Goal: Information Seeking & Learning: Learn about a topic

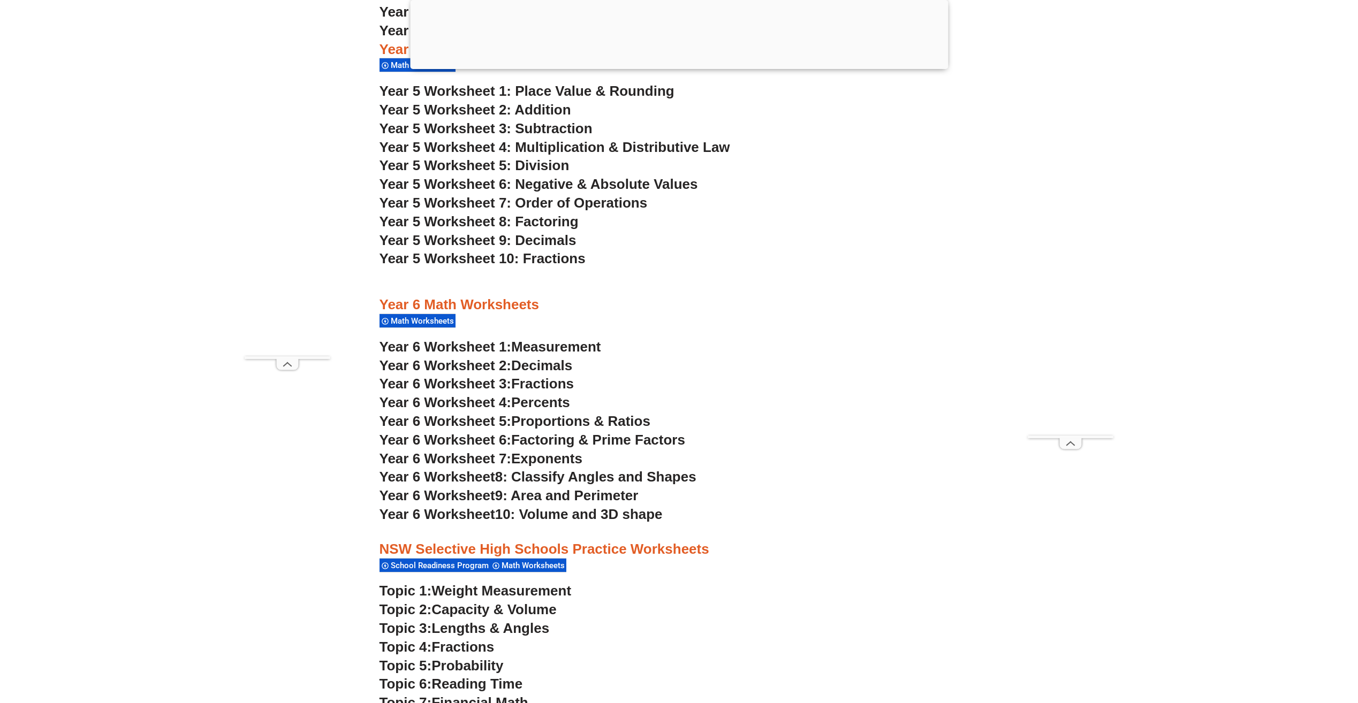
scroll to position [2307, 0]
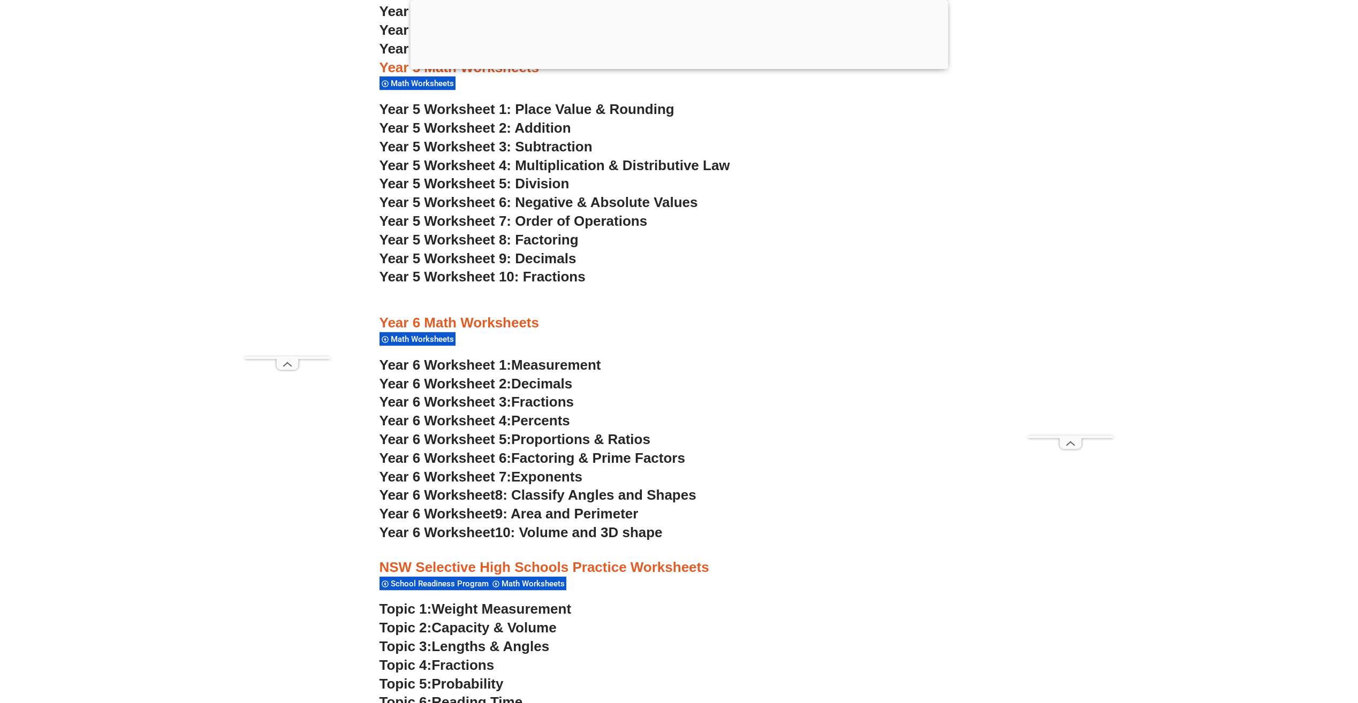
click at [540, 530] on span "10: Volume and 3D shape" at bounding box center [578, 532] width 167 height 16
click at [539, 536] on span "10: Volume and 3D shape" at bounding box center [578, 532] width 167 height 16
click at [550, 515] on span "9: Area and Perimeter" at bounding box center [566, 514] width 143 height 16
click at [520, 496] on span "8: Classify Angles and Shapes" at bounding box center [595, 495] width 201 height 16
click at [555, 482] on span "Exponents" at bounding box center [546, 477] width 71 height 16
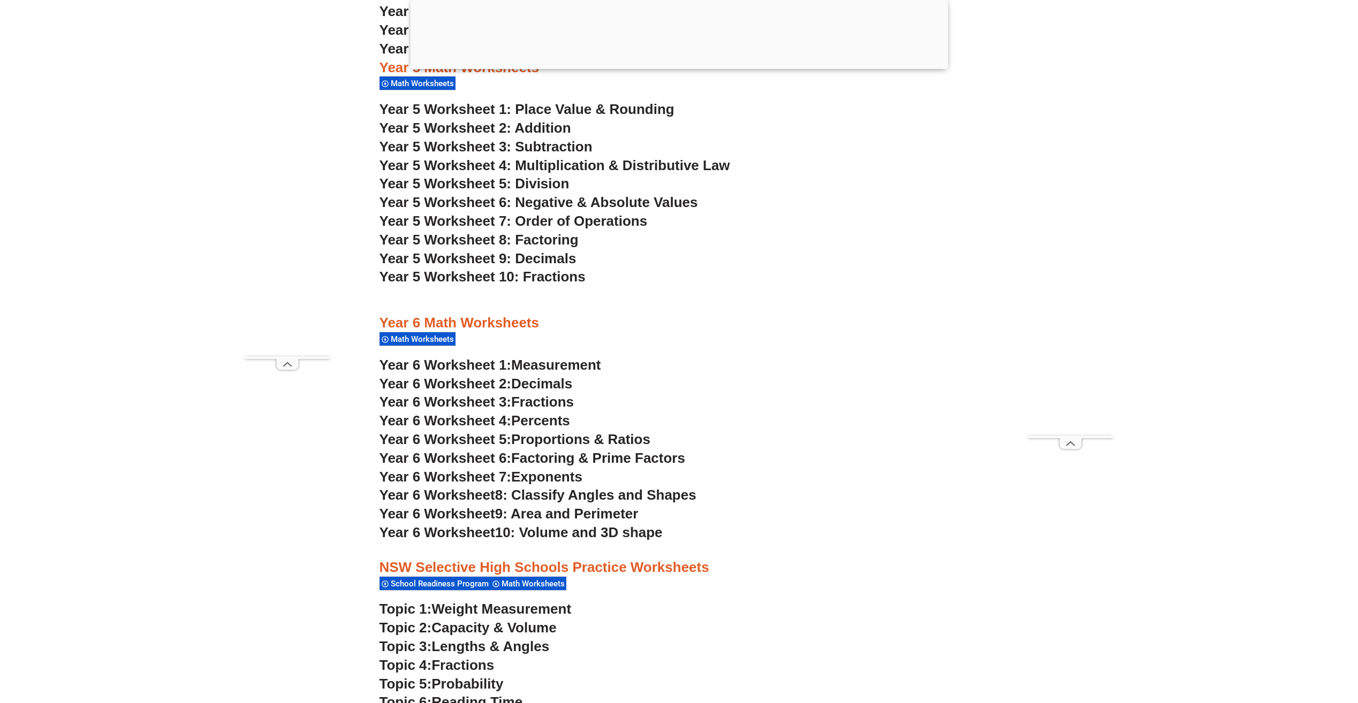
click at [567, 456] on span "Factoring & Prime Factors" at bounding box center [598, 458] width 174 height 16
click at [567, 438] on span "Proportions & Ratios" at bounding box center [580, 439] width 139 height 16
click at [527, 422] on span "Percents" at bounding box center [540, 421] width 59 height 16
click at [528, 406] on span "Fractions" at bounding box center [542, 402] width 63 height 16
click at [546, 386] on span "Decimals" at bounding box center [541, 384] width 61 height 16
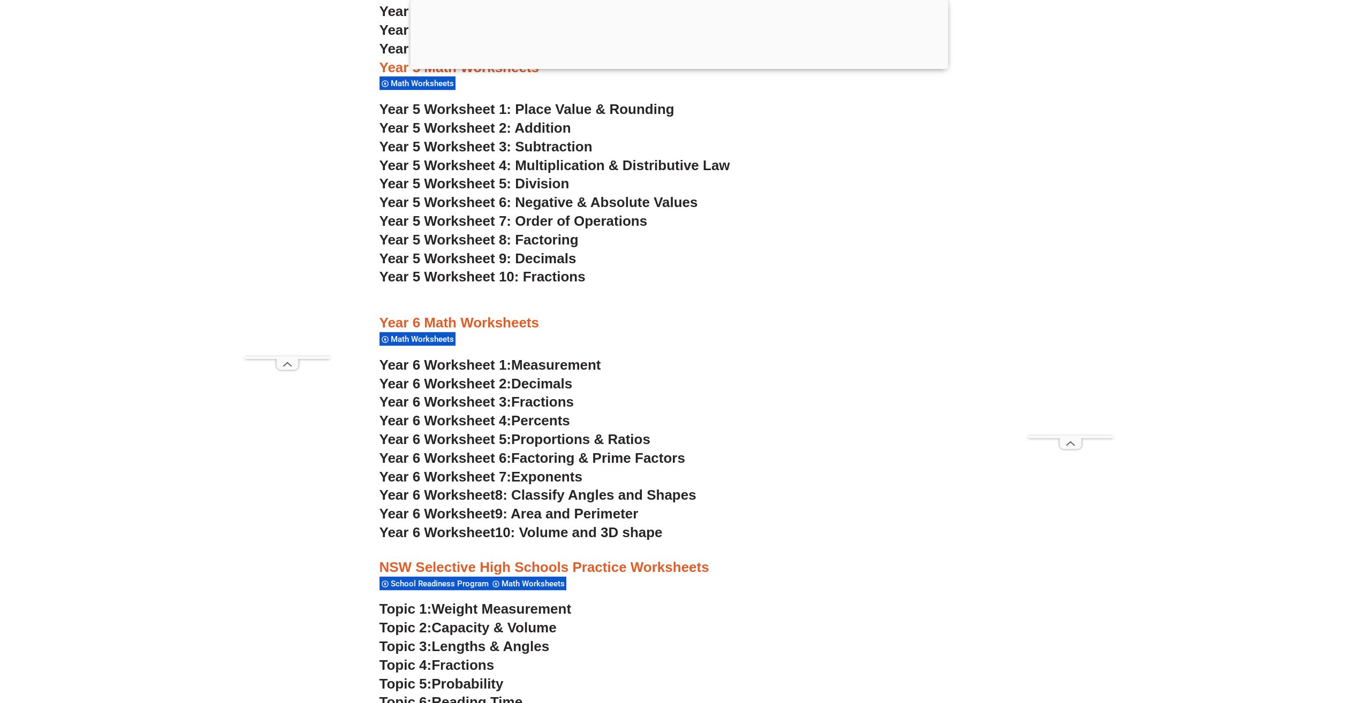
click at [555, 368] on span "Measurement" at bounding box center [556, 365] width 90 height 16
